Goal: Information Seeking & Learning: Learn about a topic

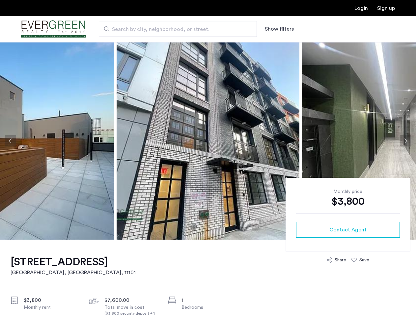
click at [278, 29] on button "Show filters" at bounding box center [279, 29] width 29 height 8
click at [11, 141] on button "Previous apartment" at bounding box center [10, 140] width 11 height 11
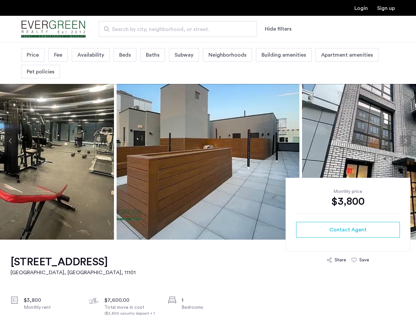
click at [302, 141] on img at bounding box center [393, 140] width 183 height 197
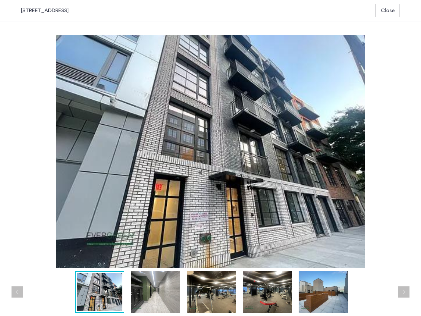
click at [208, 141] on img at bounding box center [210, 151] width 379 height 233
click at [359, 141] on img at bounding box center [210, 151] width 379 height 233
click at [405, 141] on div "prev next prev next" at bounding box center [210, 168] width 421 height 295
click at [348, 230] on img at bounding box center [210, 151] width 379 height 233
click at [336, 260] on img at bounding box center [210, 151] width 379 height 233
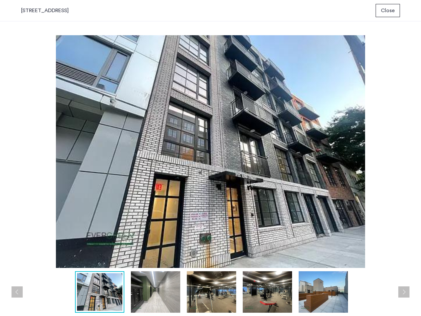
click at [360, 260] on img at bounding box center [210, 151] width 379 height 233
